Goal: Task Accomplishment & Management: Manage account settings

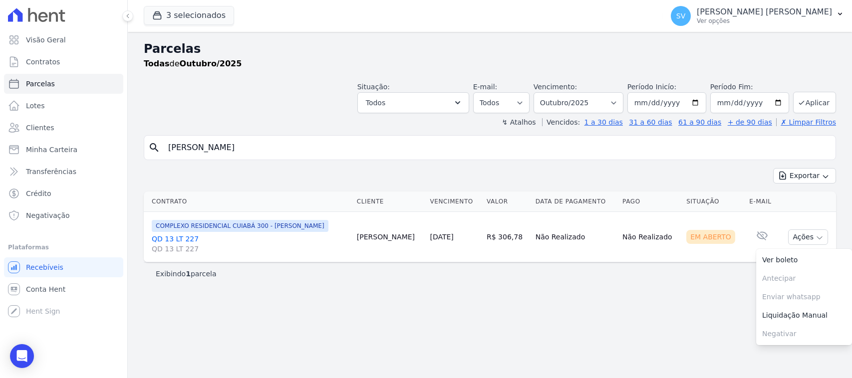
select select
click at [722, 10] on p "[PERSON_NAME] [PERSON_NAME]" at bounding box center [763, 12] width 135 height 10
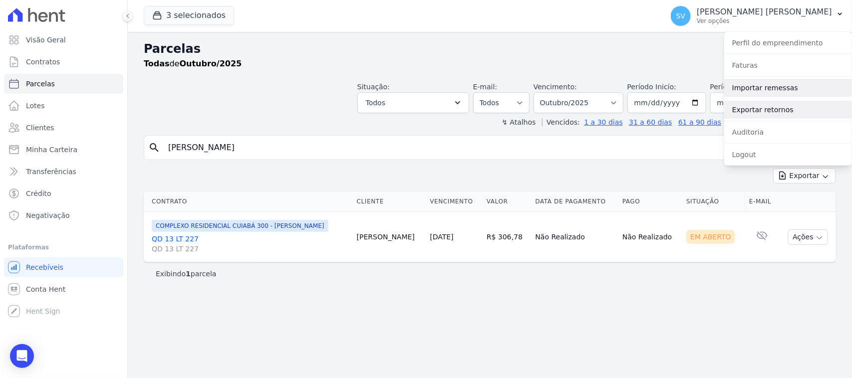
drag, startPoint x: 751, startPoint y: 86, endPoint x: 840, endPoint y: 106, distance: 91.0
click at [751, 86] on link "Importar remessas" at bounding box center [788, 88] width 128 height 18
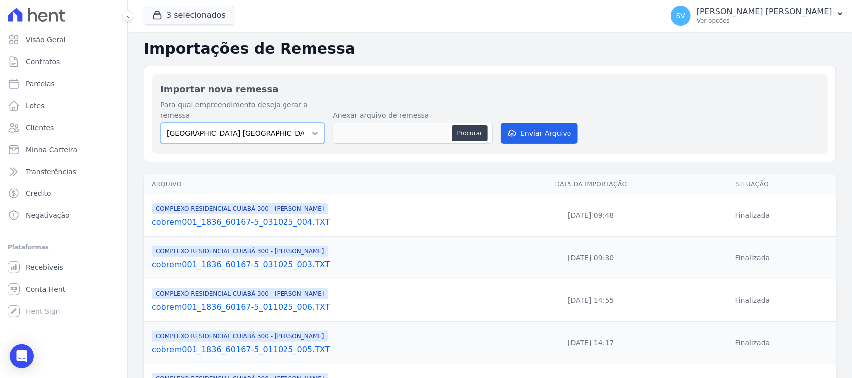
click at [301, 126] on select "[GEOGRAPHIC_DATA] COMPLEXO RESIDENCIAL [GEOGRAPHIC_DATA] 300 - [PERSON_NAME][GE…" at bounding box center [242, 133] width 165 height 21
select select "a999329b-d322-46c5-b2df-9163b092fb9b"
click at [160, 123] on select "[GEOGRAPHIC_DATA] COMPLEXO RESIDENCIAL [GEOGRAPHIC_DATA] 300 - [PERSON_NAME][GE…" at bounding box center [242, 133] width 165 height 21
click at [485, 125] on div "Procurar" at bounding box center [470, 133] width 39 height 16
click at [480, 125] on button "Procurar" at bounding box center [469, 133] width 36 height 16
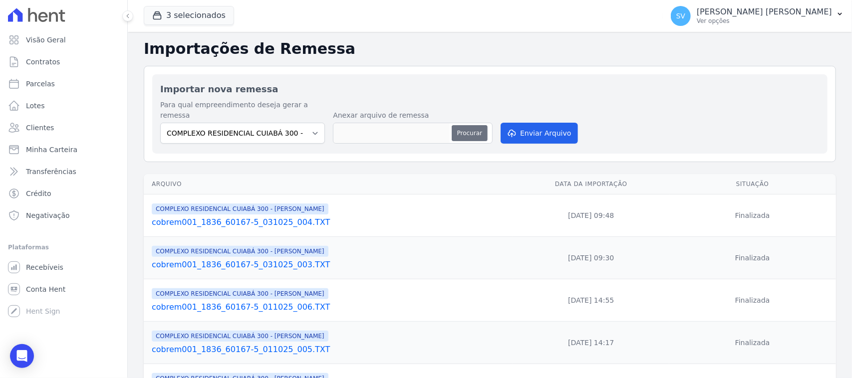
type input "cobrem001_1836_60167-5_031025_006.TXT"
click at [557, 123] on button "Enviar Arquivo" at bounding box center [538, 133] width 77 height 21
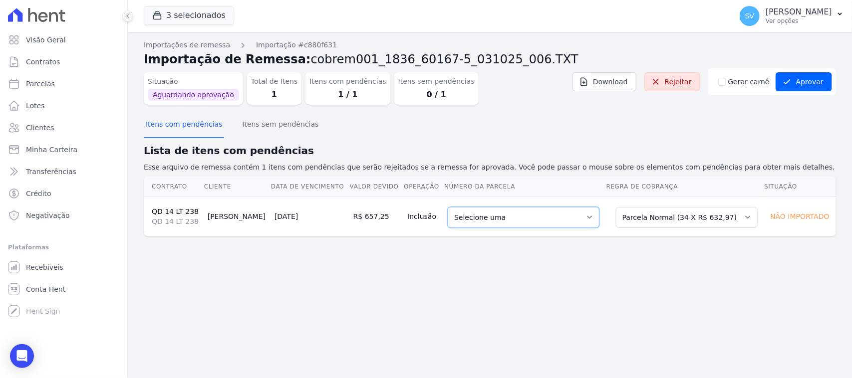
click at [505, 214] on select "Selecione uma 7 - [DATE] - R$ 632,97 - Agendado 8 - [DATE] - R$ 632,97 - Agenda…" at bounding box center [523, 217] width 152 height 21
drag, startPoint x: 672, startPoint y: 131, endPoint x: 686, endPoint y: 189, distance: 59.0
click at [671, 133] on div "Itens com pendências Itens sem pendências" at bounding box center [490, 125] width 692 height 24
drag, startPoint x: 676, startPoint y: 209, endPoint x: 674, endPoint y: 224, distance: 16.0
click at [675, 210] on select "Selecione uma Nova Parcela Avulsa Parcela Avulsa Existente Parcela Normal (34 X…" at bounding box center [687, 217] width 142 height 21
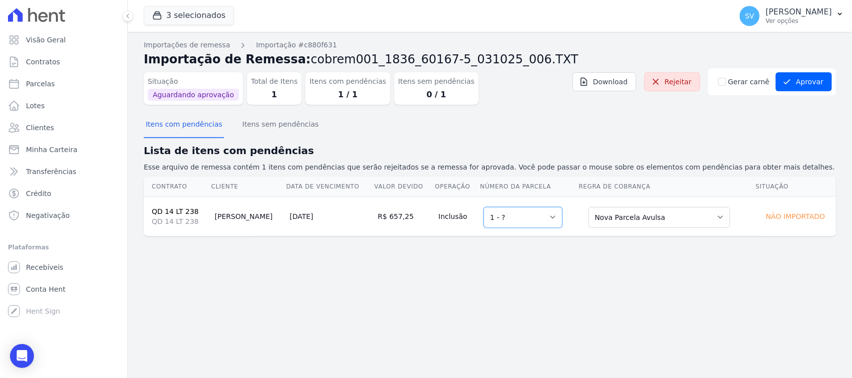
click at [525, 214] on select "Selecione uma 1 - ?" at bounding box center [522, 217] width 79 height 21
click at [554, 146] on h2 "Lista de itens com pendências" at bounding box center [490, 150] width 692 height 15
click at [635, 217] on select "Selecione uma Nova Parcela Avulsa Parcela Avulsa Existente Parcela Normal (34 X…" at bounding box center [659, 217] width 142 height 21
click at [588, 207] on select "Selecione uma Nova Parcela Avulsa Parcela Avulsa Existente Parcela Normal (34 X…" at bounding box center [659, 217] width 142 height 21
drag, startPoint x: 489, startPoint y: 252, endPoint x: 481, endPoint y: 253, distance: 8.1
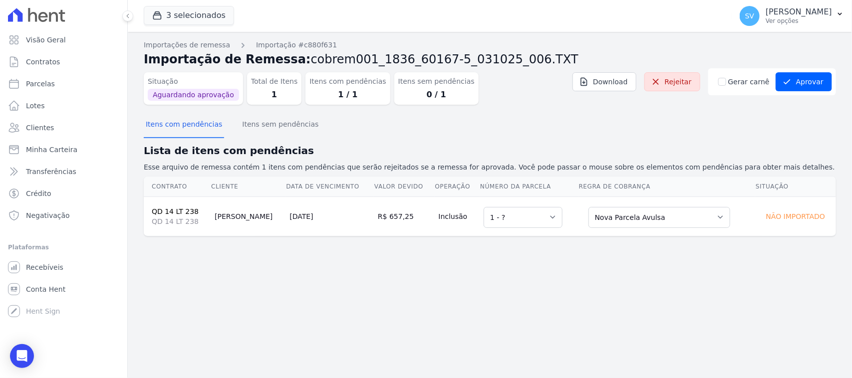
click at [485, 253] on div "Importações de remessa Importação #c880f631 Importação de Remessa: cobrem001_18…" at bounding box center [490, 205] width 724 height 346
click at [250, 127] on button "Itens sem pendências" at bounding box center [280, 125] width 80 height 26
click at [188, 127] on button "Itens com pendências" at bounding box center [184, 125] width 80 height 26
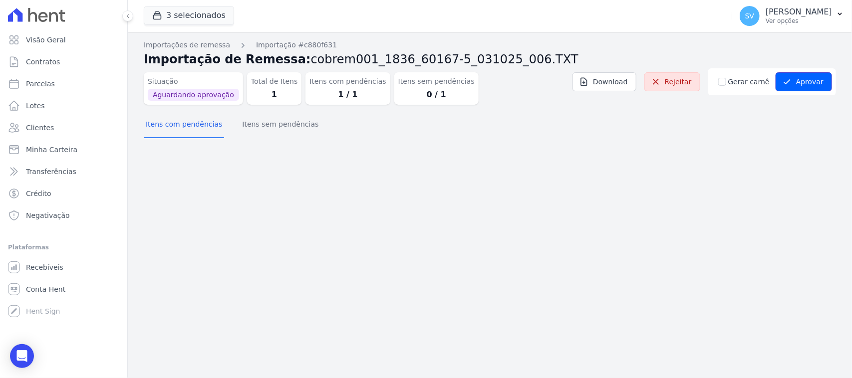
drag, startPoint x: 796, startPoint y: 82, endPoint x: 769, endPoint y: 205, distance: 125.6
click at [796, 83] on button "Aprovar" at bounding box center [803, 81] width 56 height 19
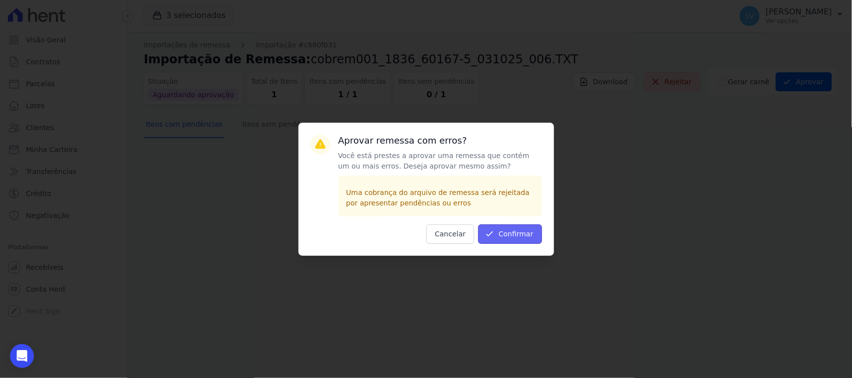
click at [494, 229] on icon "submit" at bounding box center [489, 234] width 10 height 10
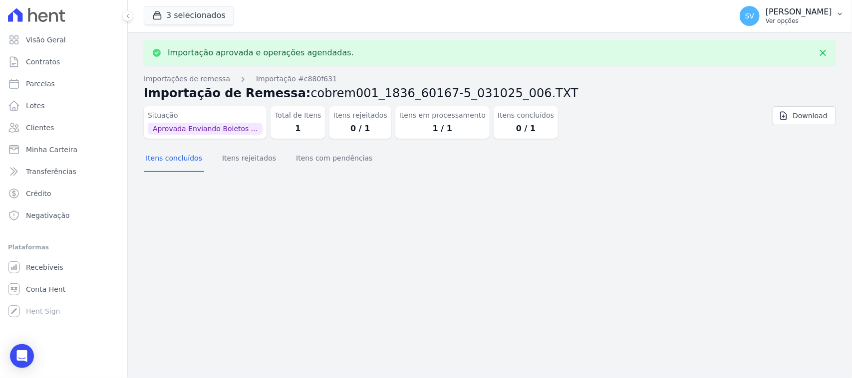
click at [765, 23] on p "Ver opções" at bounding box center [798, 21] width 66 height 8
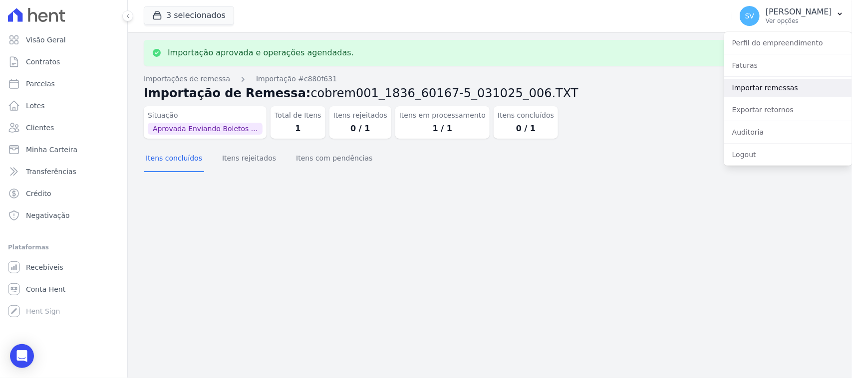
click at [764, 93] on link "Importar remessas" at bounding box center [788, 88] width 128 height 18
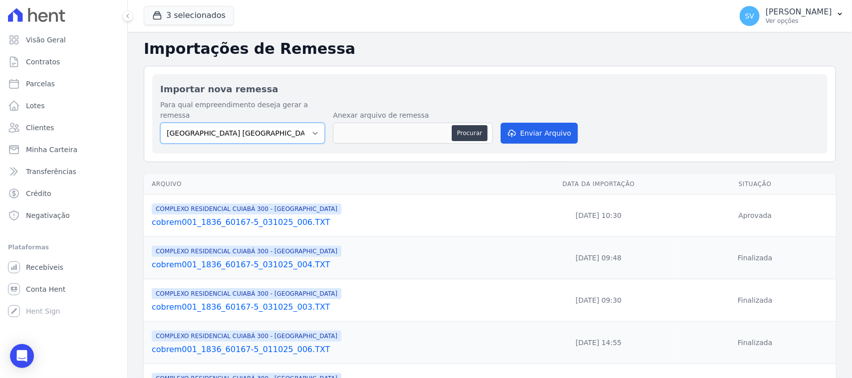
click at [292, 123] on select "[GEOGRAPHIC_DATA] COMPLEXO RESIDENCIAL [GEOGRAPHIC_DATA] 300 - [GEOGRAPHIC_DATA…" at bounding box center [242, 133] width 165 height 21
select select "a999329b-d322-46c5-b2df-9163b092fb9b"
click at [160, 123] on select "[GEOGRAPHIC_DATA] COMPLEXO RESIDENCIAL [GEOGRAPHIC_DATA] 300 - [GEOGRAPHIC_DATA…" at bounding box center [242, 133] width 165 height 21
click at [473, 125] on button "Procurar" at bounding box center [469, 133] width 36 height 16
type input "cobrem001_1836_60167-5_031025_007.TXT"
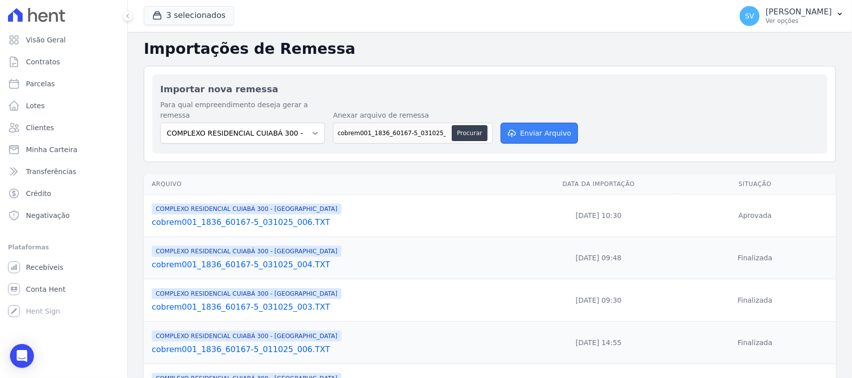
drag, startPoint x: 507, startPoint y: 125, endPoint x: 548, endPoint y: 138, distance: 42.9
click at [509, 129] on icon "submit" at bounding box center [511, 133] width 10 height 8
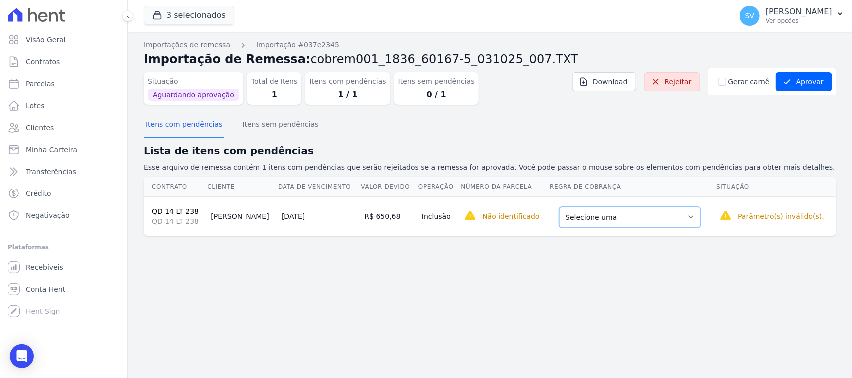
click at [599, 216] on select "Selecione uma Nova Parcela Avulsa Parcela Avulsa Existente Parcela Normal (34 X…" at bounding box center [630, 217] width 142 height 21
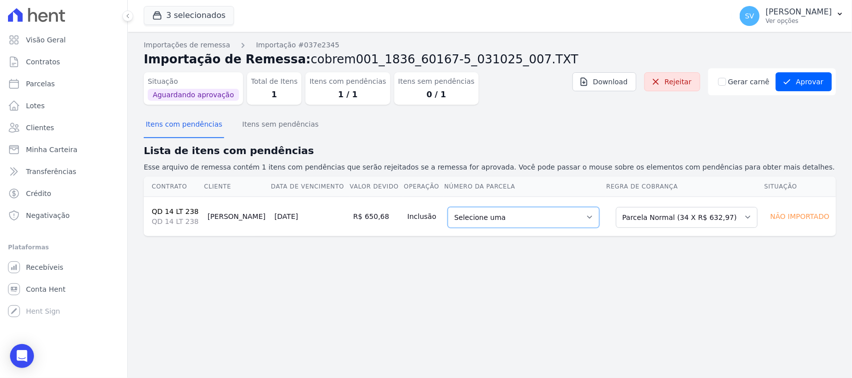
click at [555, 207] on select "Selecione uma 7 - [DATE] - R$ 632,97 - Agendado 8 - [DATE] - R$ 632,97 - Agenda…" at bounding box center [523, 217] width 152 height 21
click at [663, 216] on select "Selecione uma Nova Parcela Avulsa Parcela Avulsa Existente Parcela Normal (34 X…" at bounding box center [687, 217] width 142 height 21
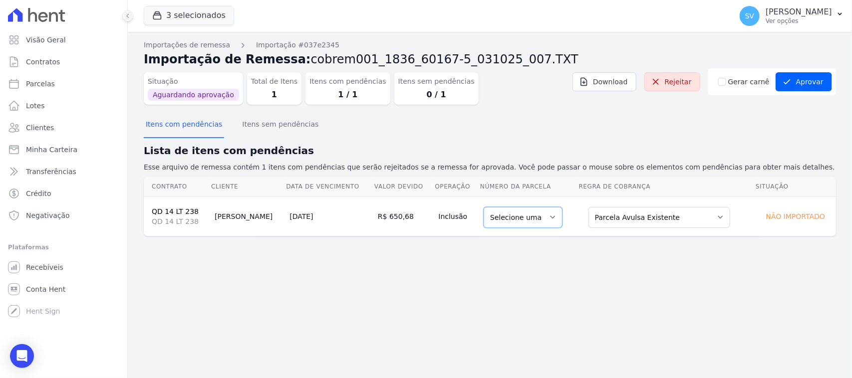
click at [534, 213] on select "Selecione uma" at bounding box center [522, 217] width 79 height 21
click at [647, 222] on select "Selecione uma Nova Parcela Avulsa Parcela Avulsa Existente Parcela Normal (34 X…" at bounding box center [659, 217] width 142 height 21
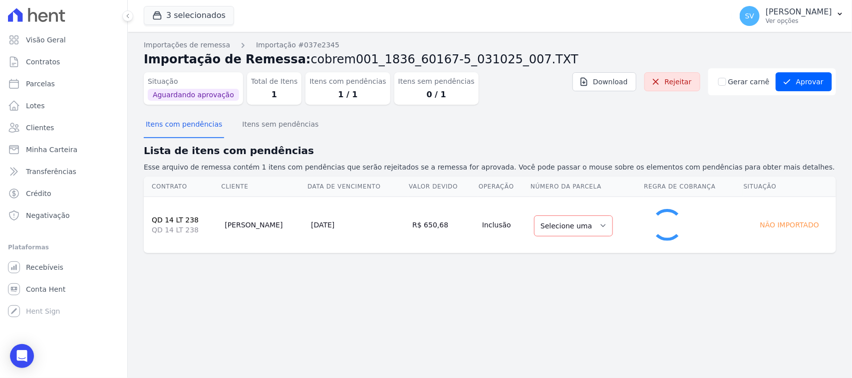
select select "1"
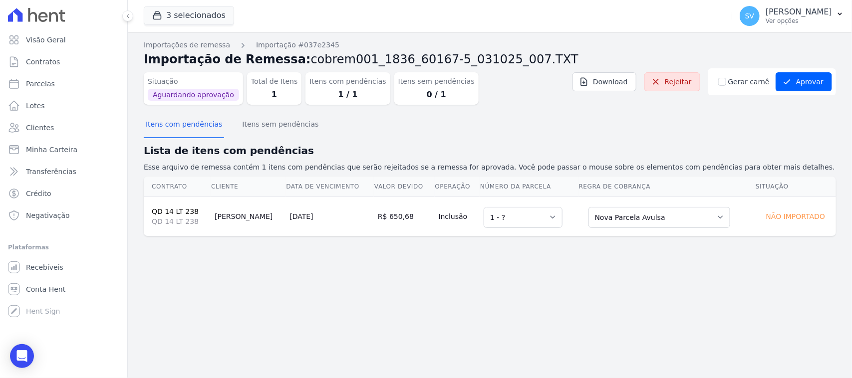
click at [550, 305] on div "Importações de remessa Importação #037e2345 Importação de Remessa: cobrem001_18…" at bounding box center [490, 205] width 724 height 346
click at [539, 218] on select "Selecione uma 1 - ?" at bounding box center [522, 217] width 79 height 21
click at [566, 278] on div "Importações de remessa Importação #037e2345 Importação de Remessa: cobrem001_18…" at bounding box center [490, 205] width 724 height 346
click at [288, 133] on button "Itens sem pendências" at bounding box center [280, 125] width 80 height 26
click at [210, 129] on button "Itens com pendências" at bounding box center [184, 125] width 80 height 26
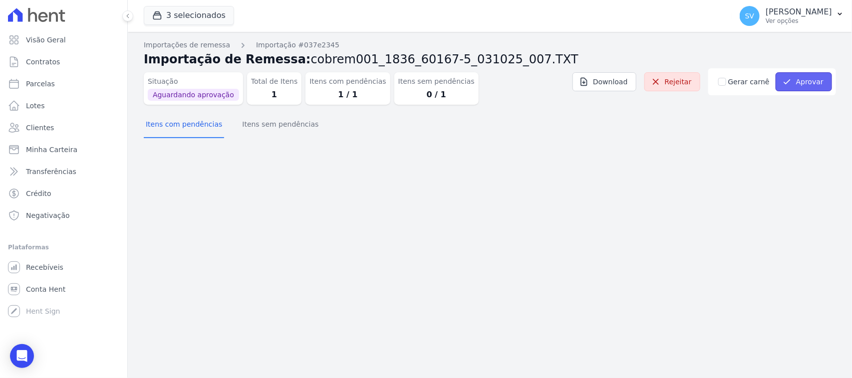
click at [794, 87] on button "Aprovar" at bounding box center [803, 81] width 56 height 19
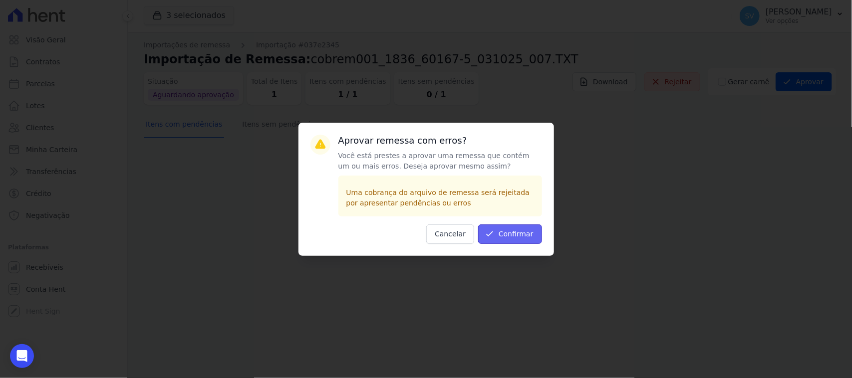
click at [497, 230] on button "Confirmar" at bounding box center [510, 233] width 64 height 19
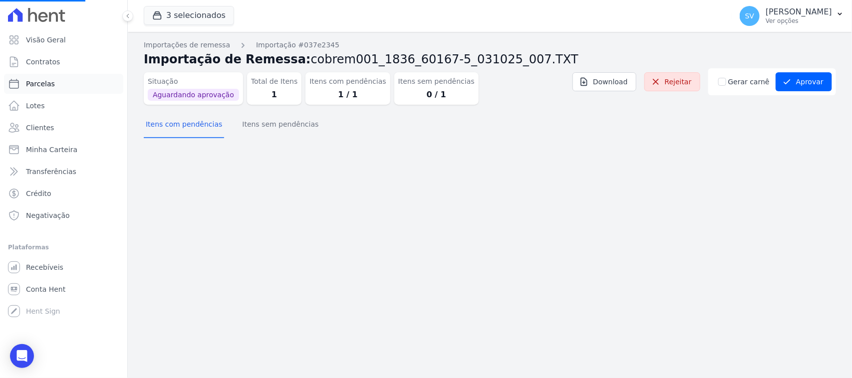
click at [70, 83] on link "Parcelas" at bounding box center [63, 84] width 119 height 20
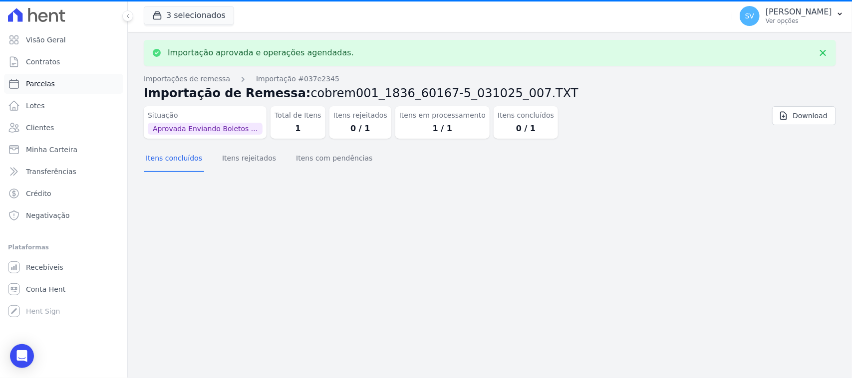
click at [67, 77] on link "Parcelas" at bounding box center [63, 84] width 119 height 20
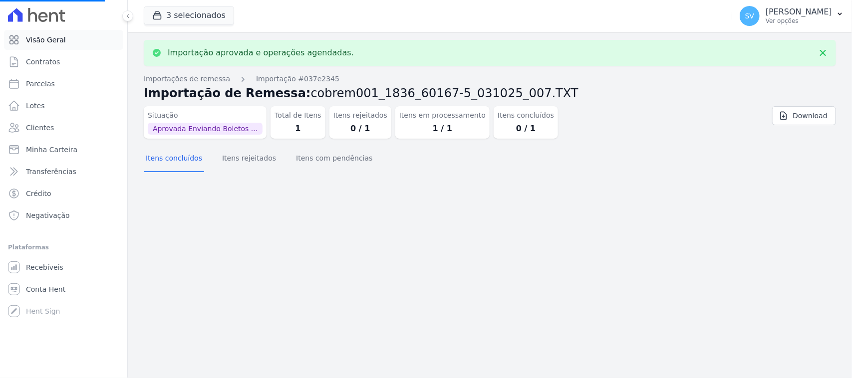
select select
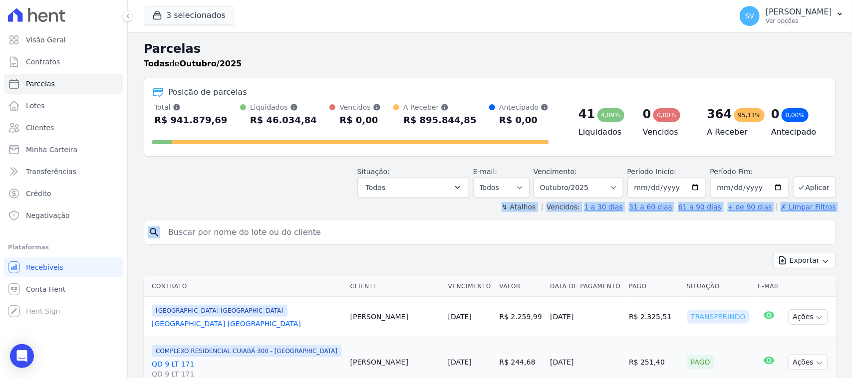
drag, startPoint x: 296, startPoint y: 216, endPoint x: 297, endPoint y: 222, distance: 6.7
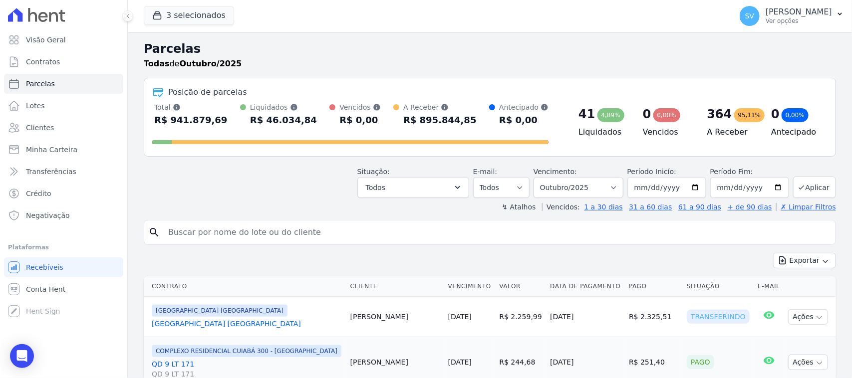
click at [300, 227] on input "search" at bounding box center [496, 232] width 669 height 20
type input "EDINEUTON CONCEICAO DOS SANTOS"
select select
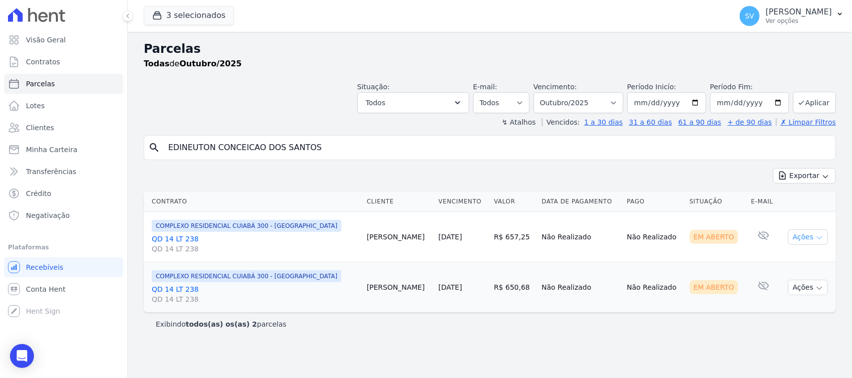
click at [809, 237] on button "Ações" at bounding box center [808, 236] width 40 height 15
click at [766, 259] on link "Ver boleto" at bounding box center [804, 260] width 96 height 18
drag, startPoint x: 639, startPoint y: 327, endPoint x: 675, endPoint y: 323, distance: 36.6
click at [639, 327] on div "Exibindo todos(as) os(as) 2 parcelas" at bounding box center [490, 324] width 668 height 10
click at [809, 287] on button "Ações" at bounding box center [808, 287] width 40 height 15
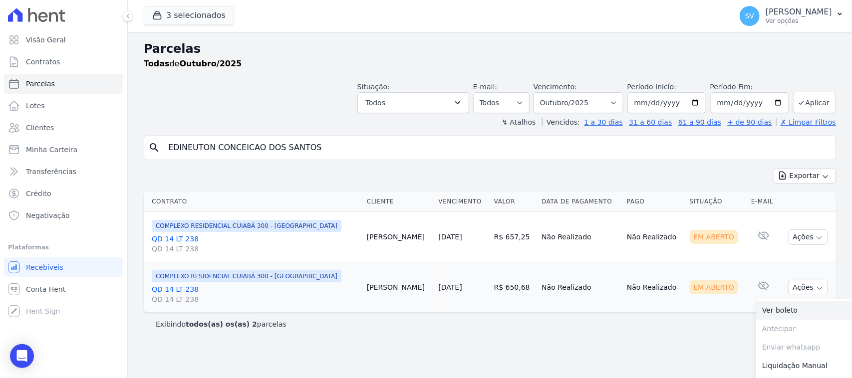
click at [764, 312] on link "Ver boleto" at bounding box center [804, 310] width 96 height 18
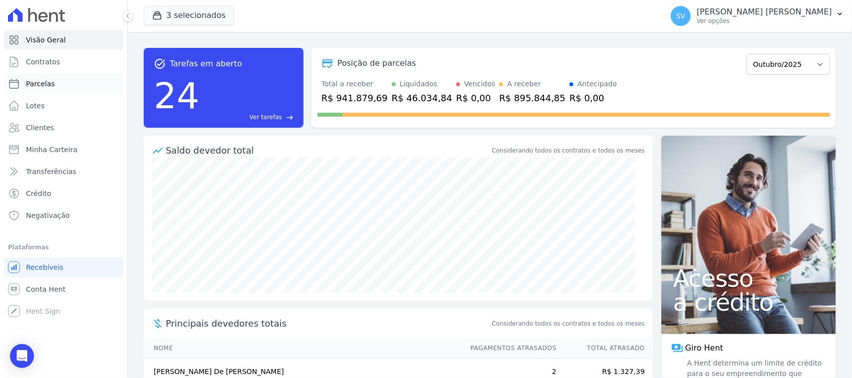
drag, startPoint x: 75, startPoint y: 88, endPoint x: 116, endPoint y: 146, distance: 70.2
click at [75, 89] on link "Parcelas" at bounding box center [63, 84] width 119 height 20
select select
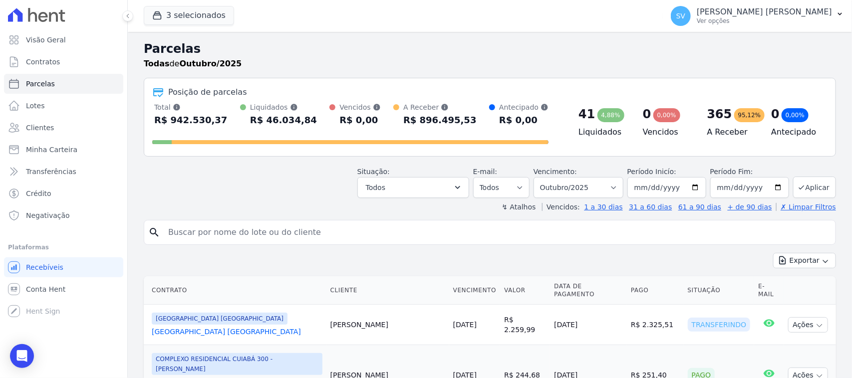
click at [224, 232] on input "search" at bounding box center [496, 232] width 669 height 20
paste input "Karine campos de oliveira"
type input "KARINE CAMPOS DE OLIVEIRA,"
select select
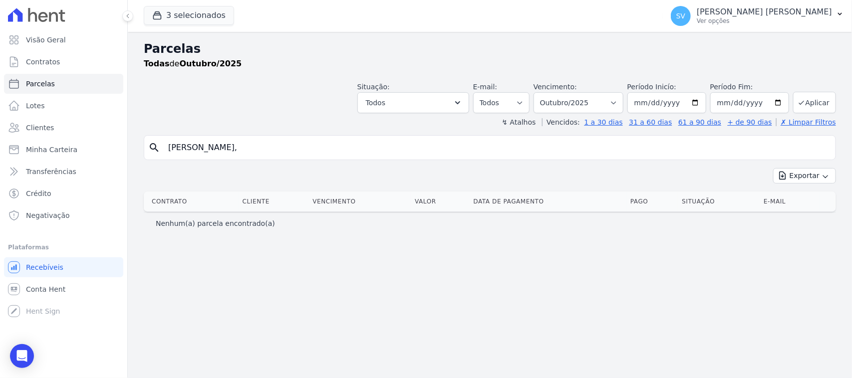
click at [310, 233] on div "Nenhum(a) parcela encontrado(a)" at bounding box center [490, 223] width 692 height 22
click at [307, 154] on input "KARINE CAMPOS DE OLIVEIRA," at bounding box center [496, 148] width 669 height 20
type input "KARINE CAMPOS DE OLIVEIRA"
select select
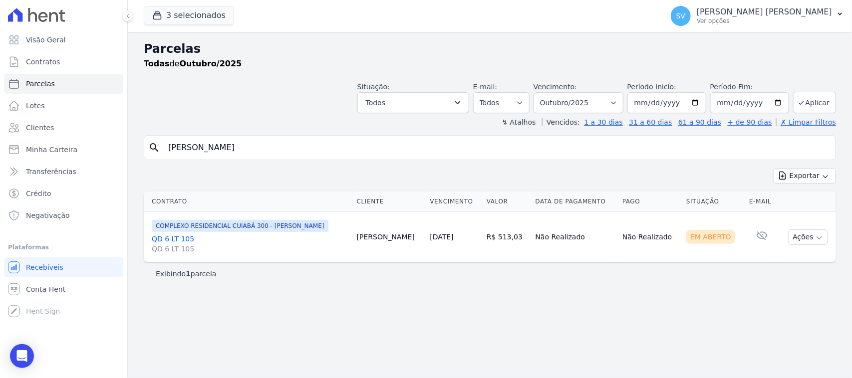
click at [172, 235] on link "QD 6 LT 105 QD 6 LT 105" at bounding box center [250, 244] width 197 height 20
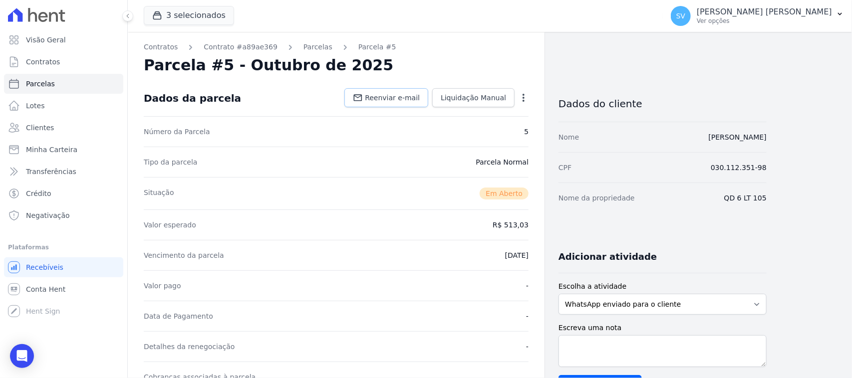
drag, startPoint x: 384, startPoint y: 98, endPoint x: 397, endPoint y: 156, distance: 59.8
click at [384, 97] on span "Reenviar e-mail" at bounding box center [392, 98] width 55 height 10
click at [420, 101] on span "Reenviar e-mail" at bounding box center [392, 98] width 55 height 10
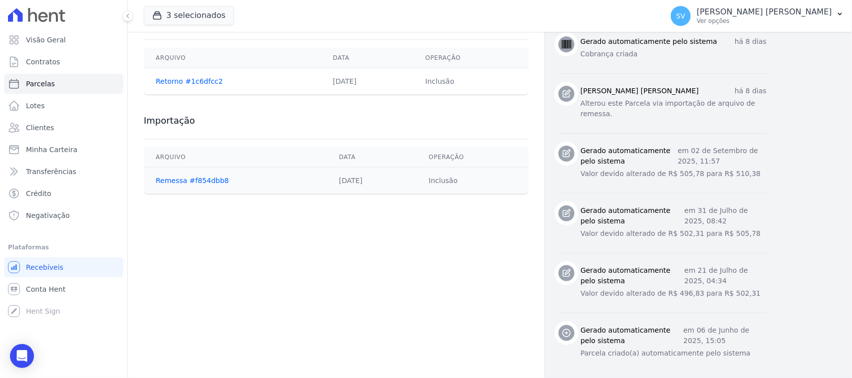
scroll to position [462, 0]
